Goal: Task Accomplishment & Management: Complete application form

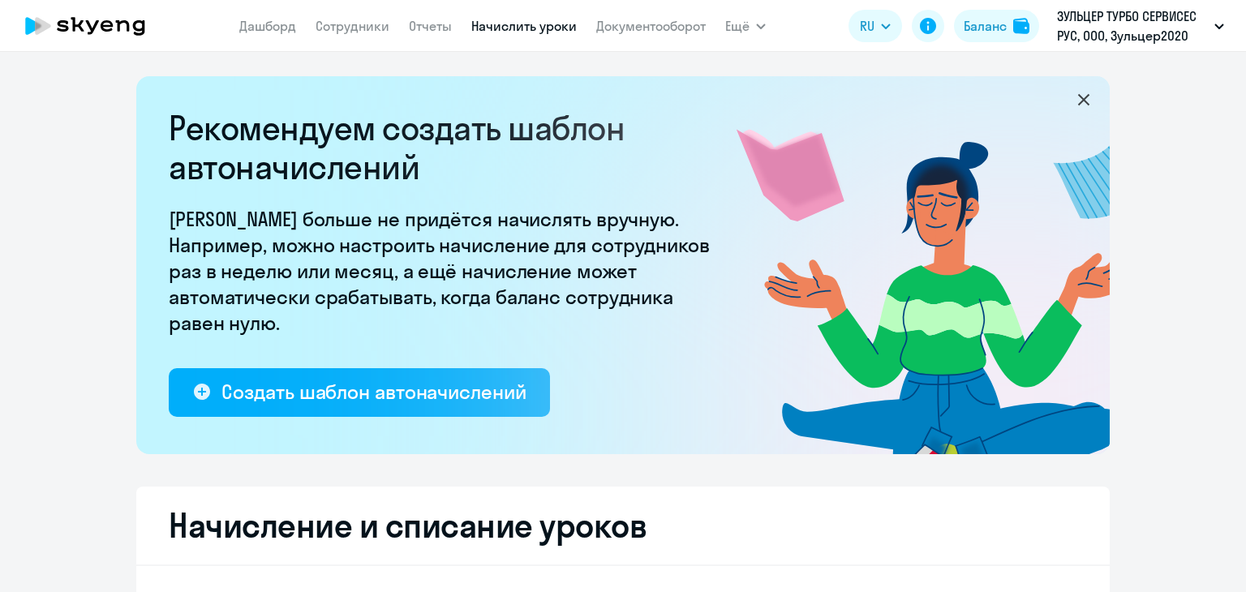
select select "10"
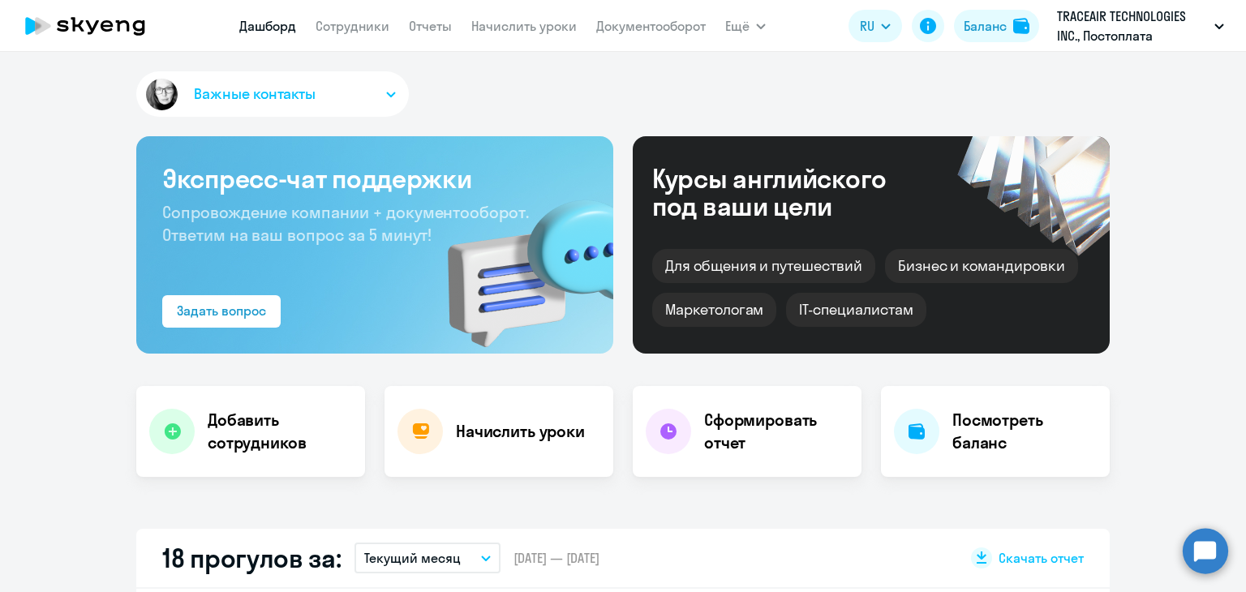
select select "30"
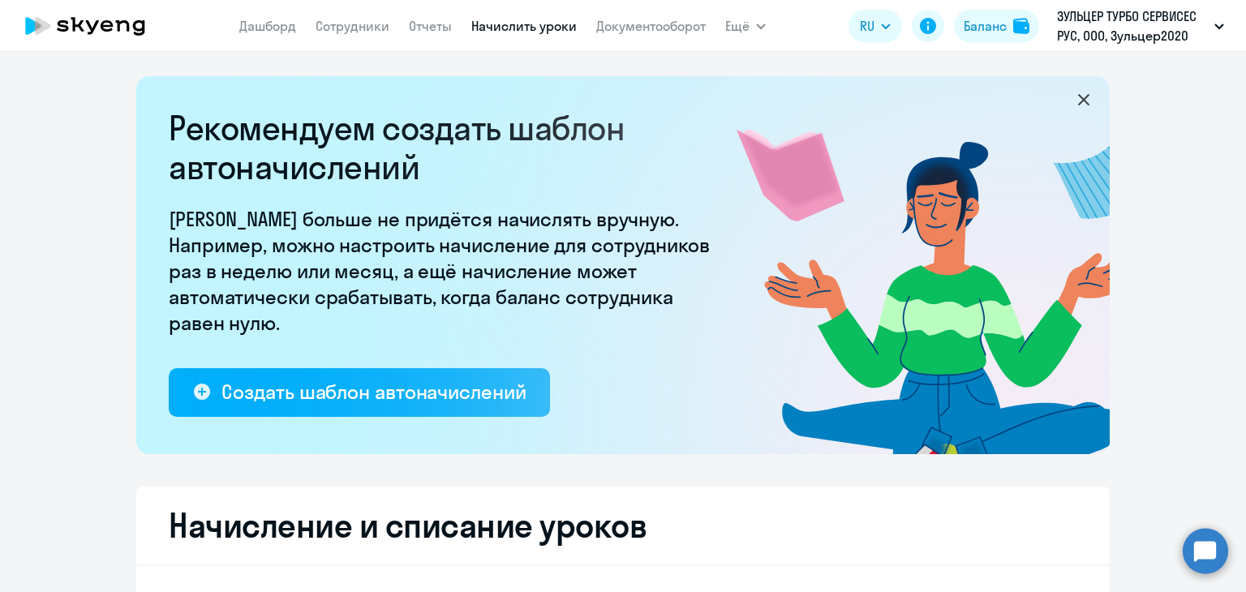
select select "10"
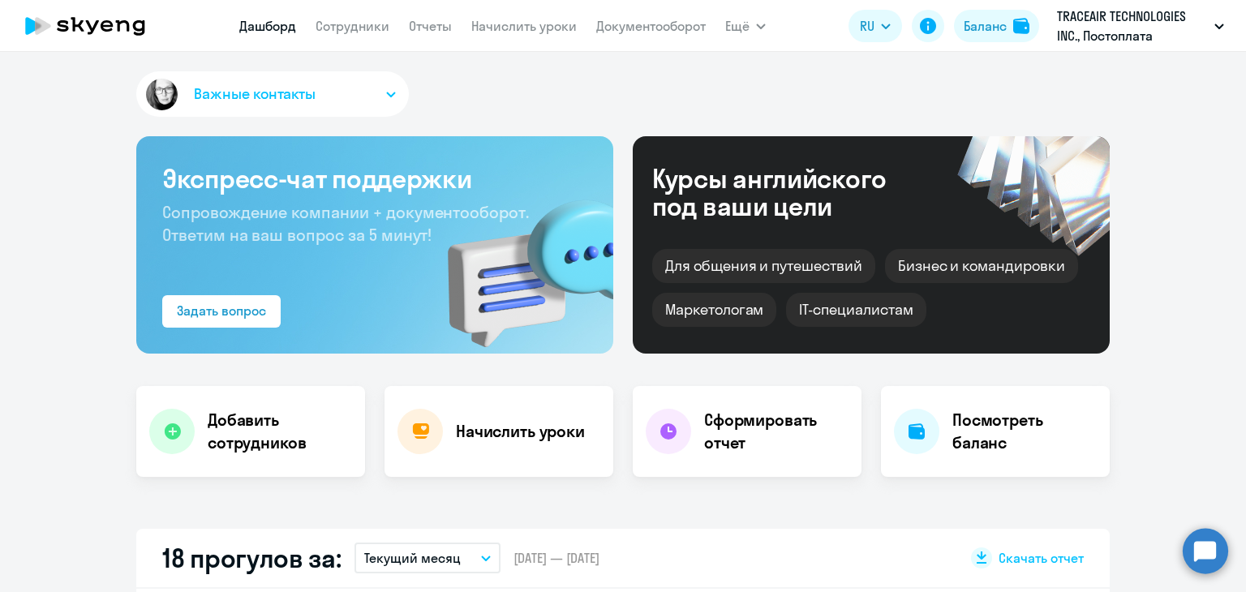
select select "30"
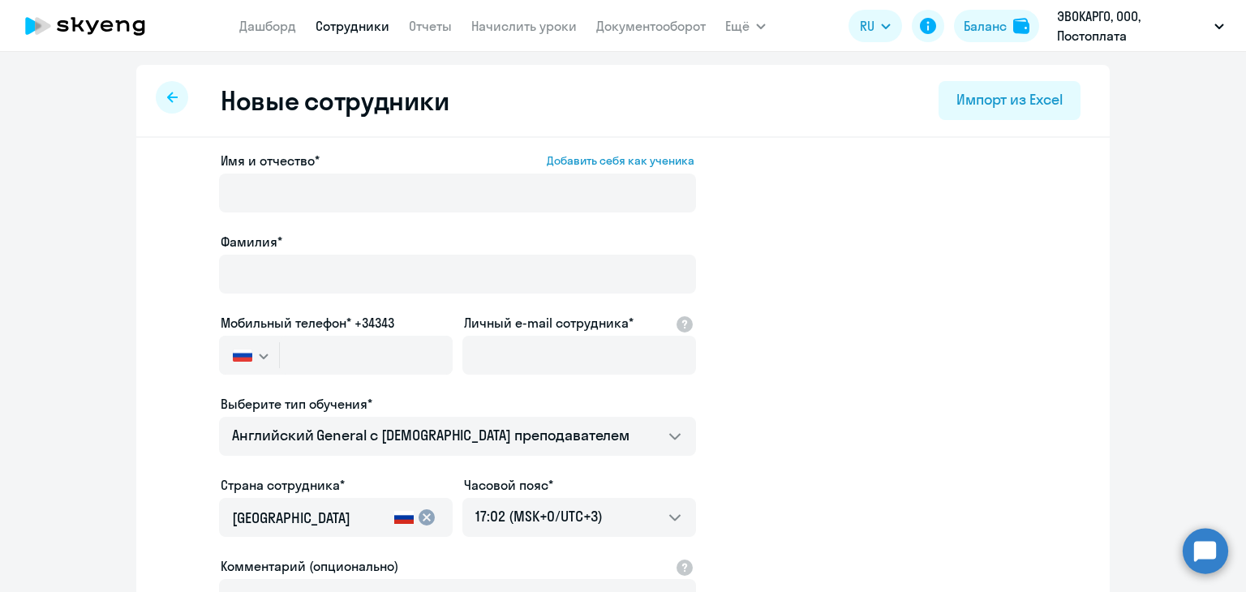
select select "english_adult_not_native_speaker"
select select "3"
